Goal: Task Accomplishment & Management: Use online tool/utility

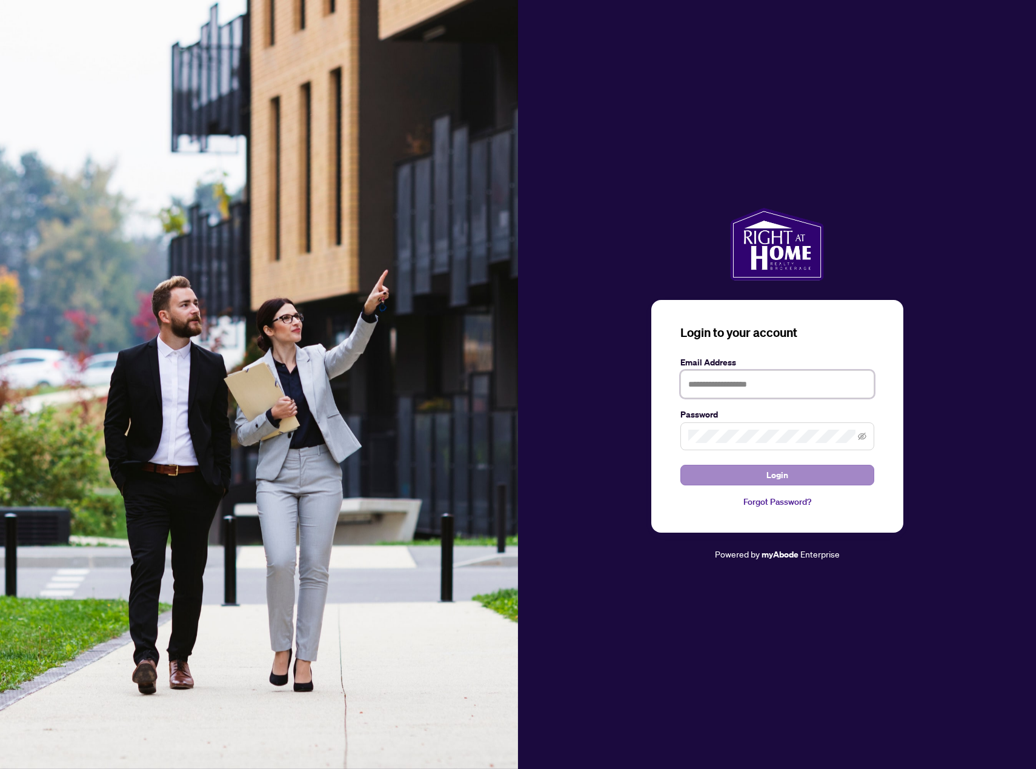
type input "**********"
click at [779, 475] on span "Login" at bounding box center [777, 474] width 22 height 19
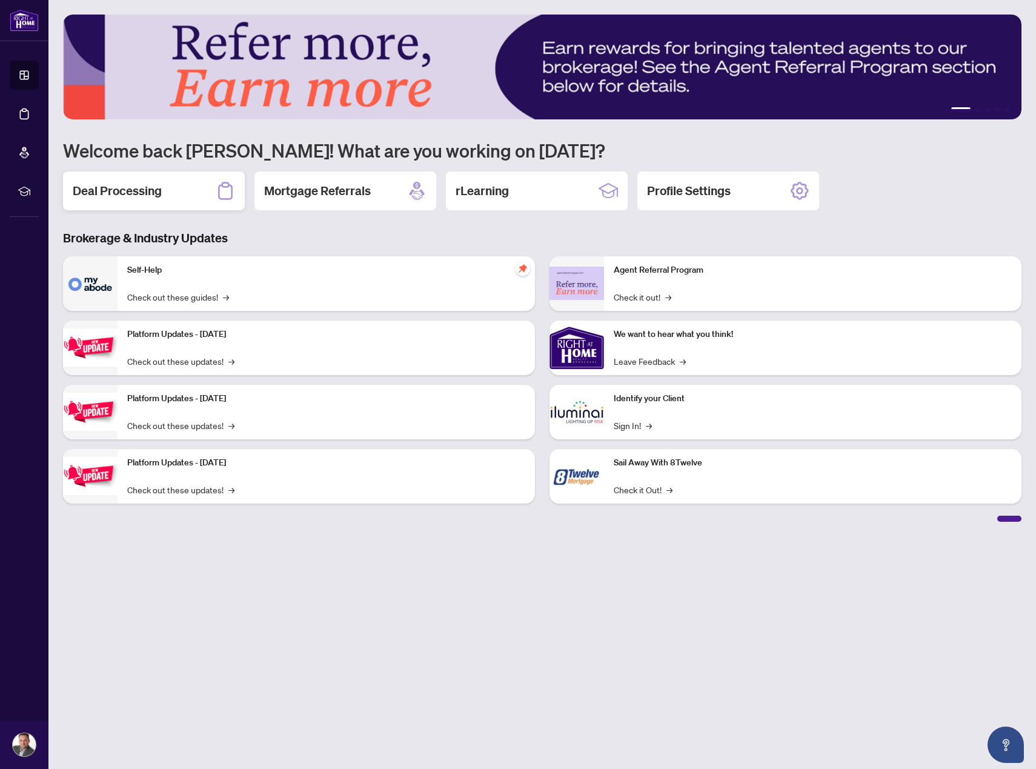
click at [141, 194] on h2 "Deal Processing" at bounding box center [117, 190] width 89 height 17
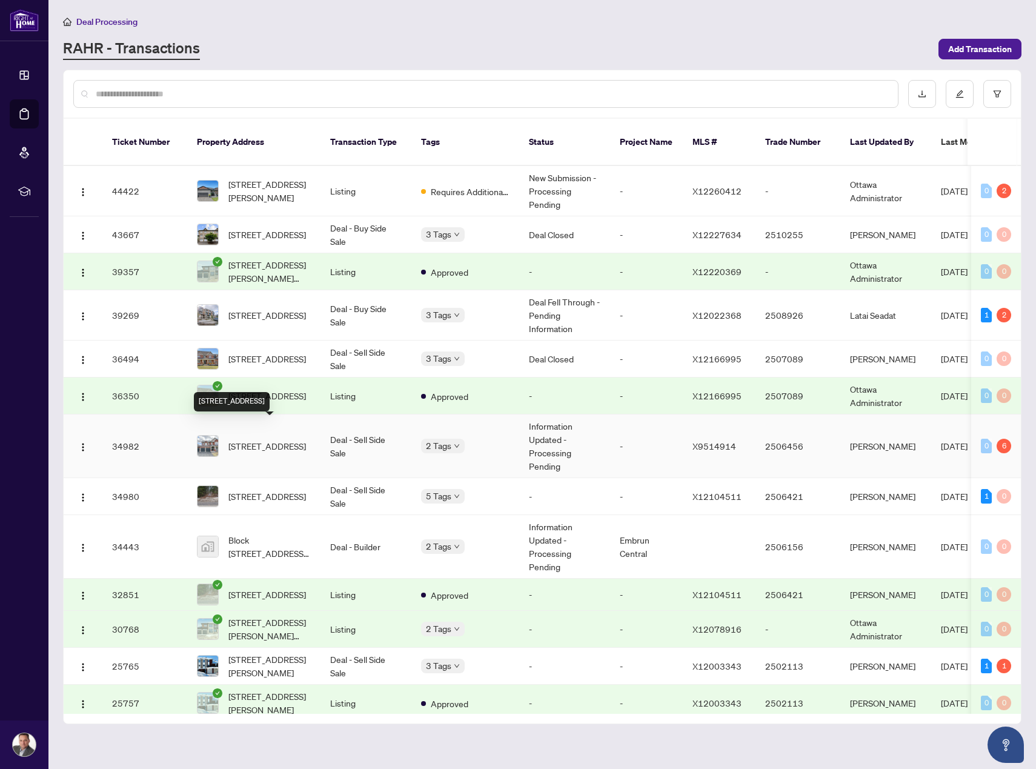
click at [276, 439] on span "[STREET_ADDRESS]" at bounding box center [267, 445] width 78 height 13
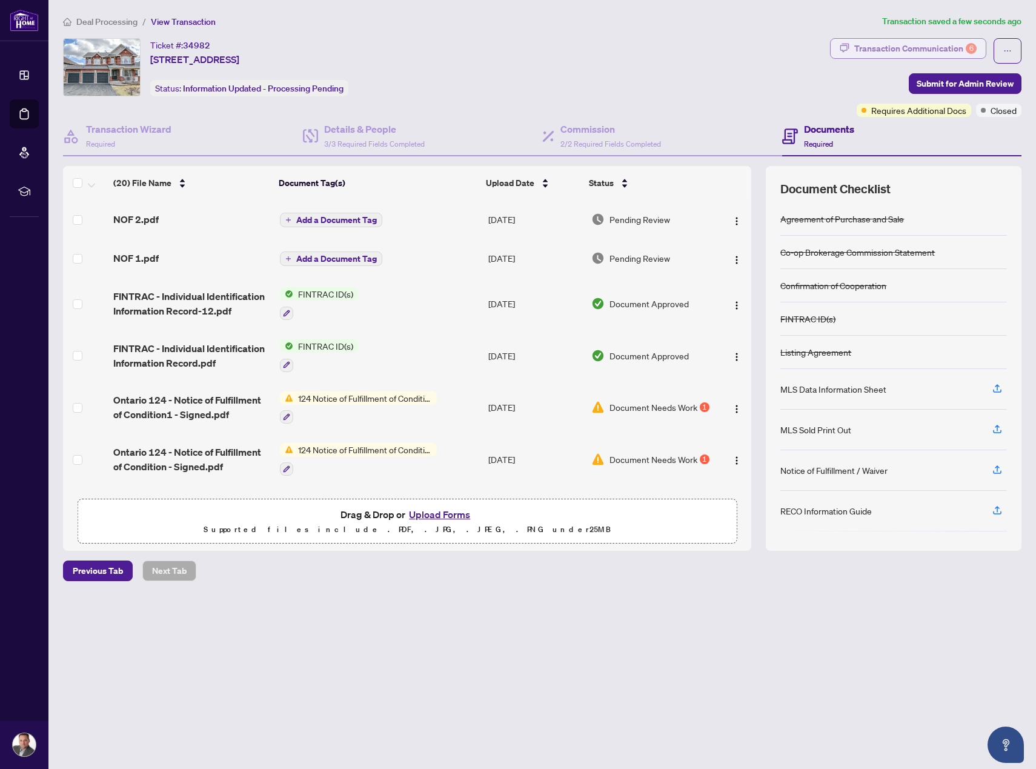
click at [926, 48] on div "Transaction Communication 6" at bounding box center [915, 48] width 122 height 19
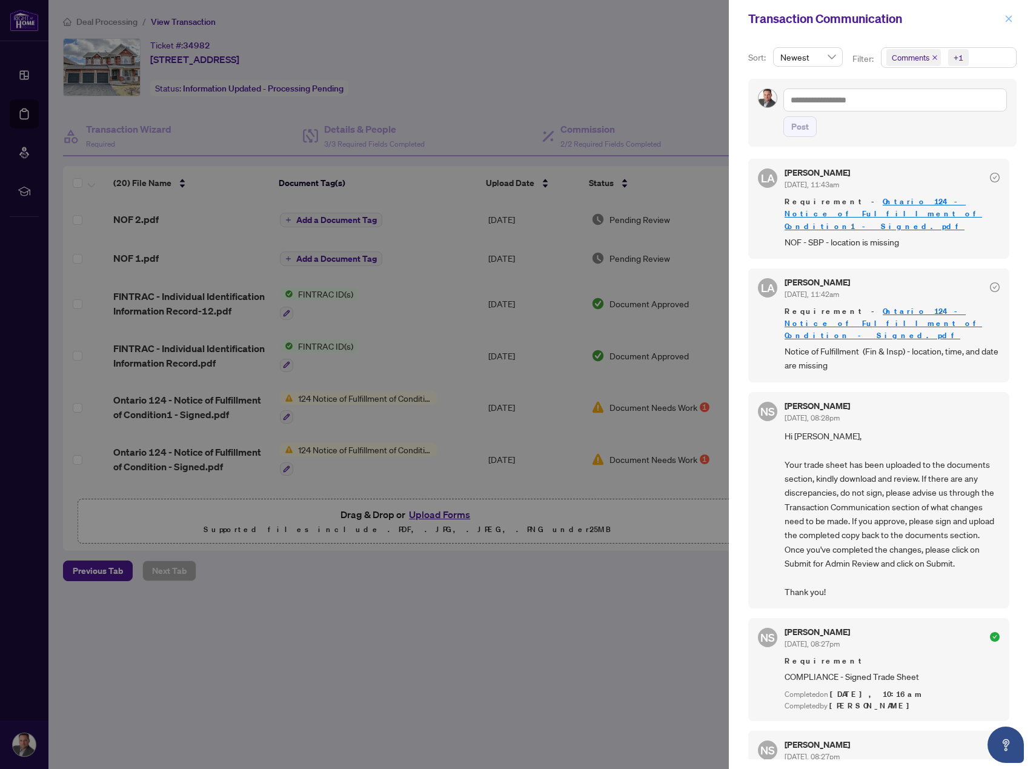
click at [1011, 19] on icon "close" at bounding box center [1009, 19] width 8 height 8
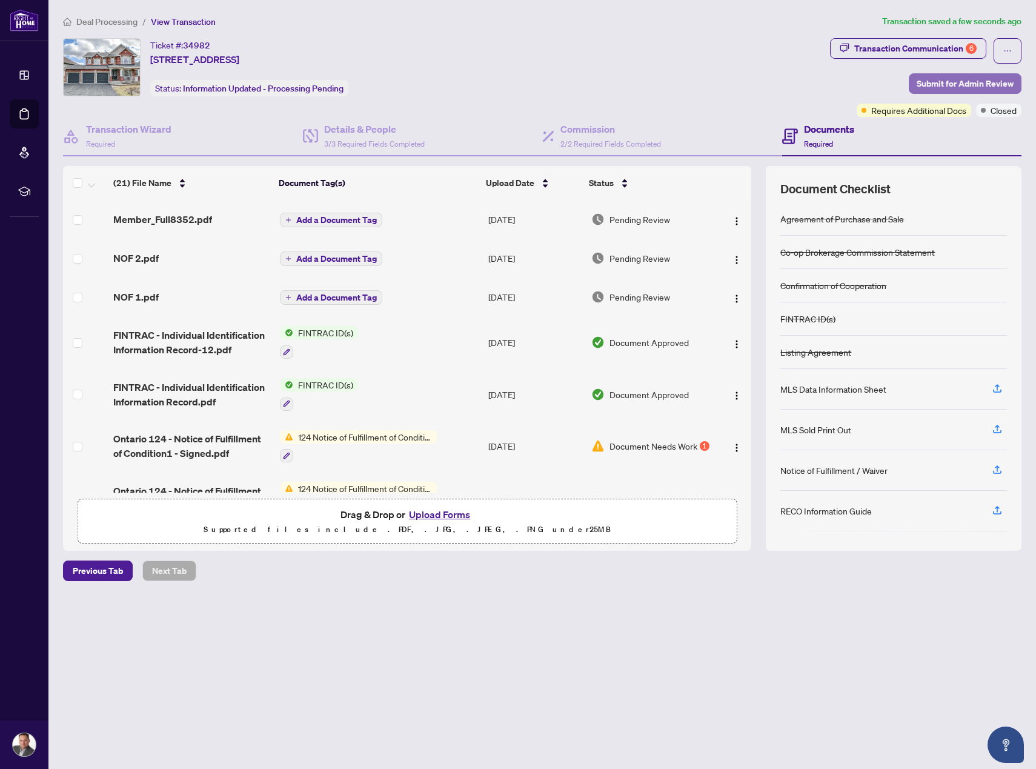
click at [954, 83] on span "Submit for Admin Review" at bounding box center [965, 83] width 97 height 19
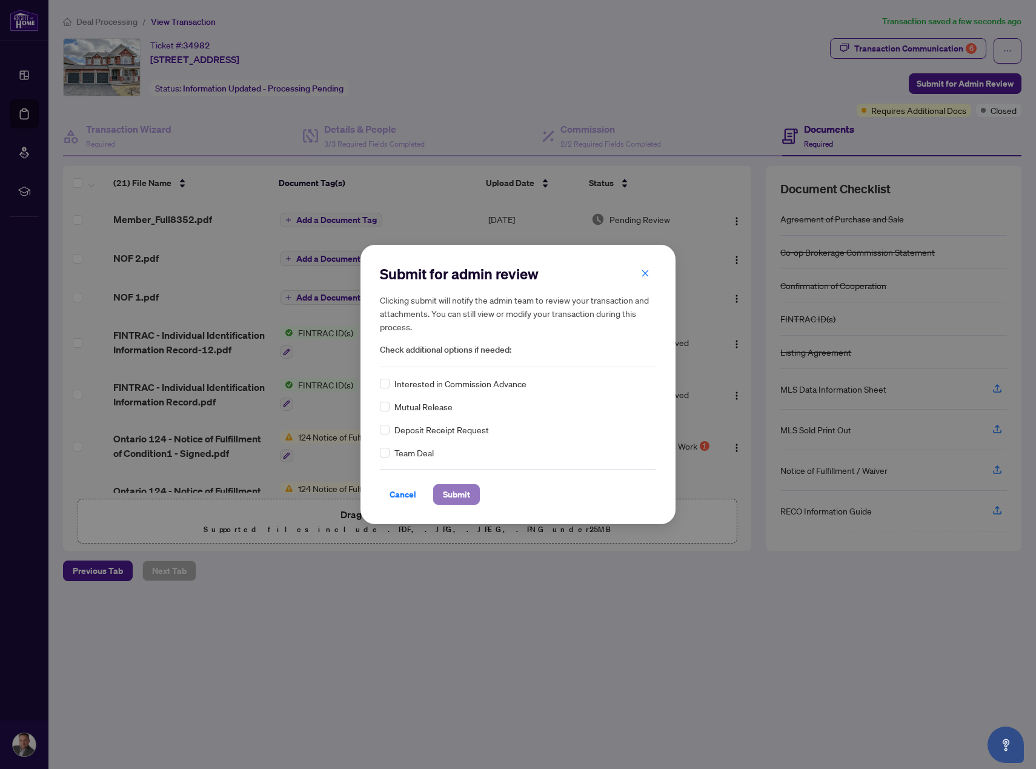
click at [457, 499] on span "Submit" at bounding box center [456, 494] width 27 height 19
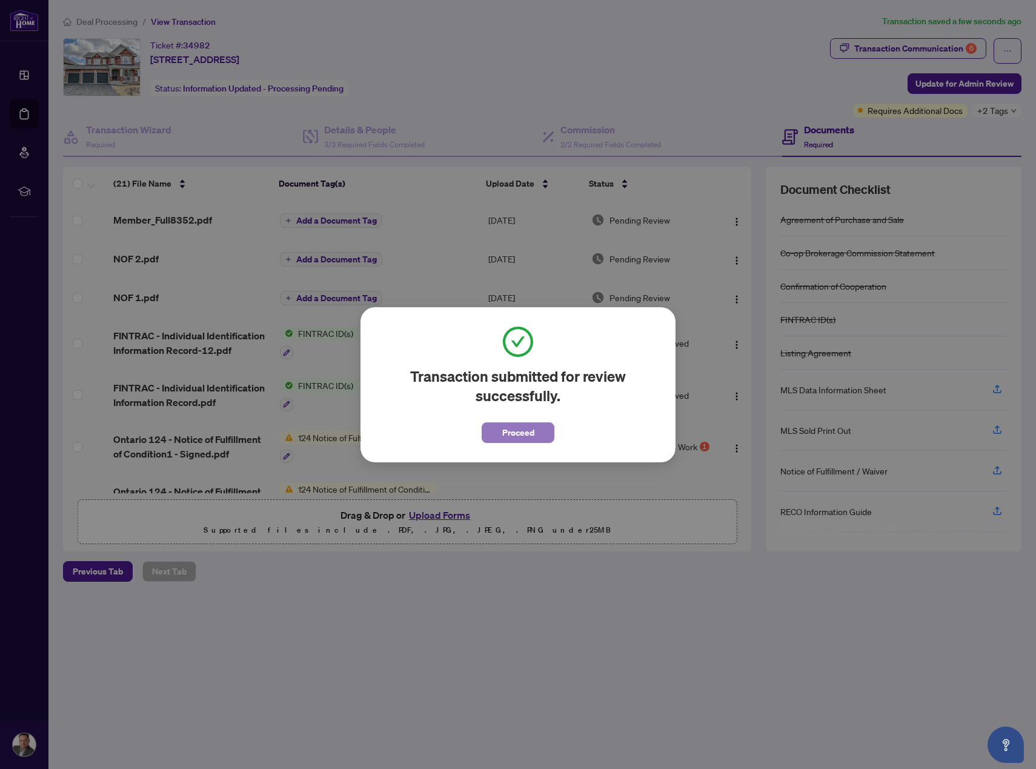
click at [508, 434] on span "Proceed" at bounding box center [518, 432] width 32 height 19
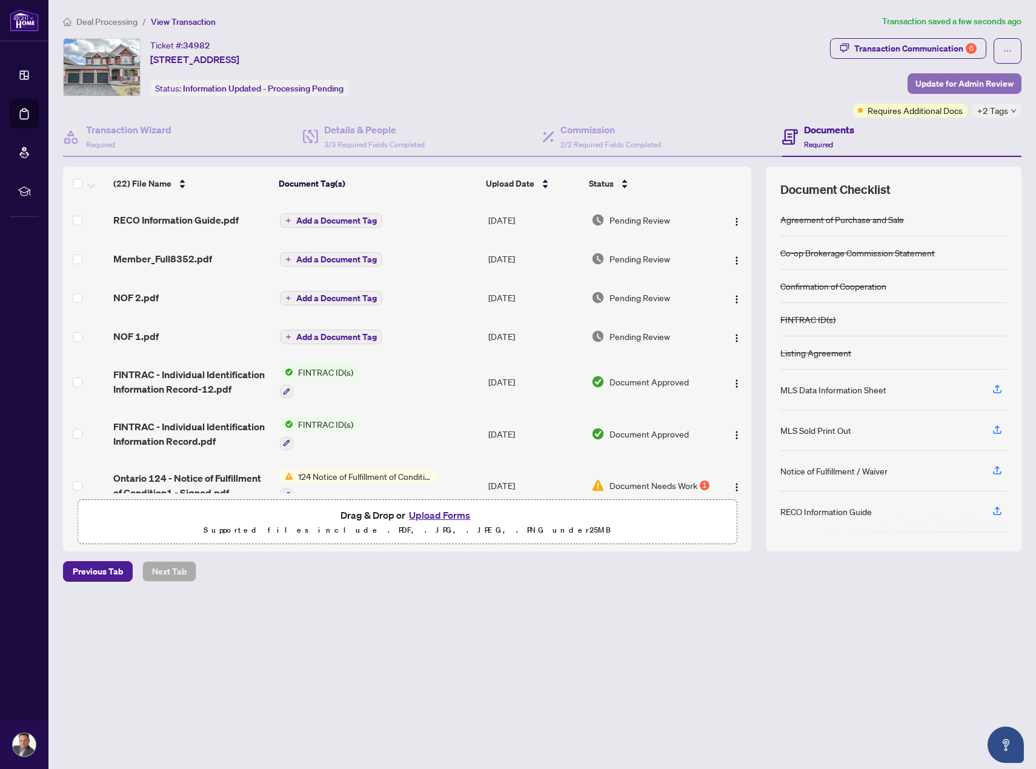
click at [939, 85] on span "Update for Admin Review" at bounding box center [964, 83] width 98 height 19
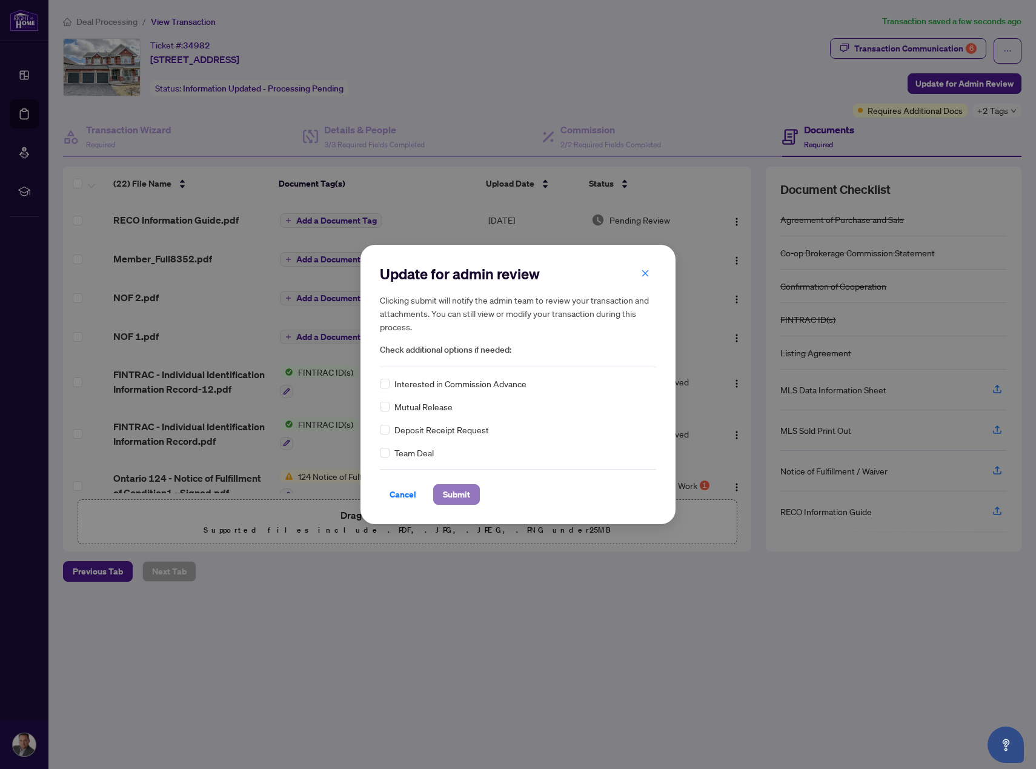
click at [460, 500] on span "Submit" at bounding box center [456, 494] width 27 height 19
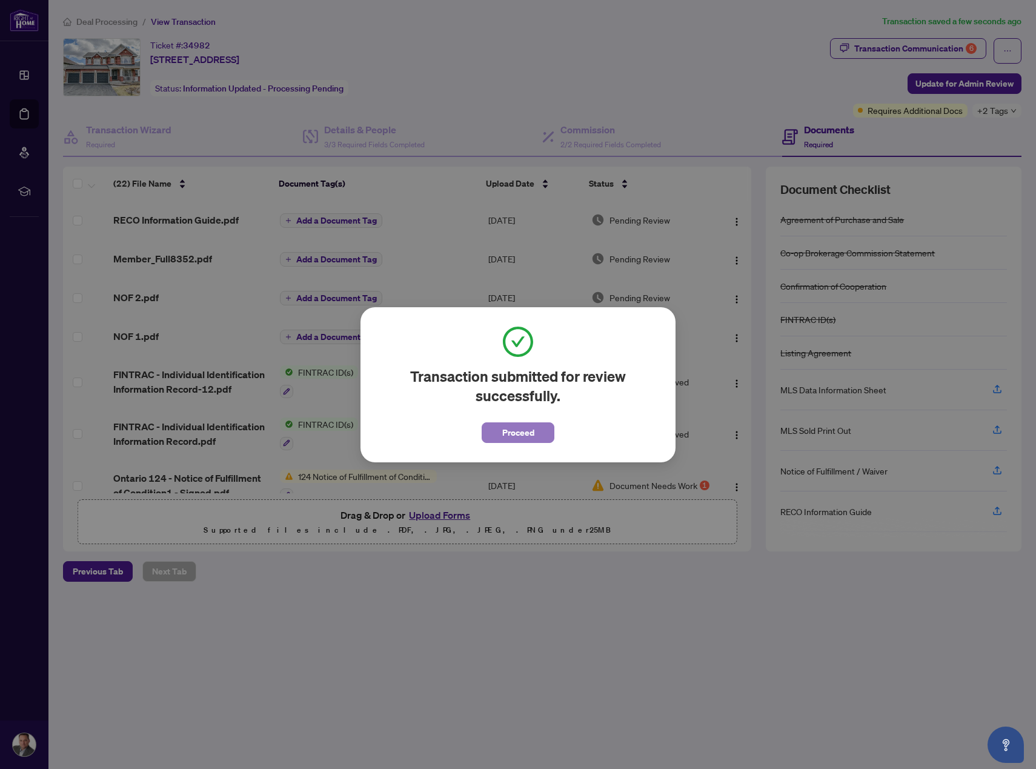
click at [517, 433] on span "Proceed" at bounding box center [518, 432] width 32 height 19
